Goal: Transaction & Acquisition: Purchase product/service

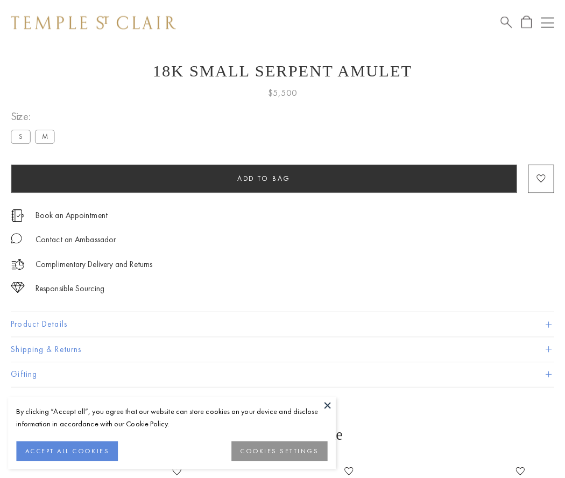
scroll to position [23, 0]
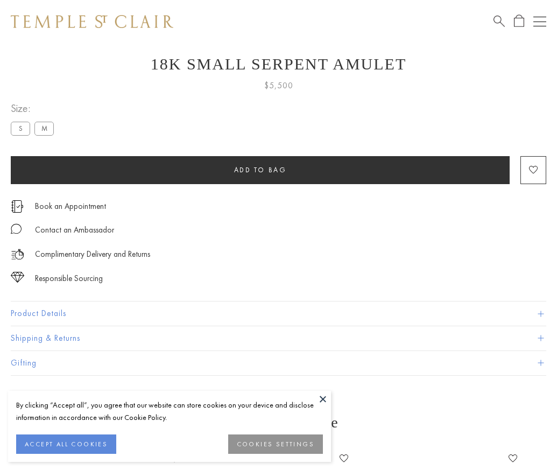
click at [260, 170] on span "Add to bag" at bounding box center [260, 169] width 53 height 9
